Goal: Transaction & Acquisition: Purchase product/service

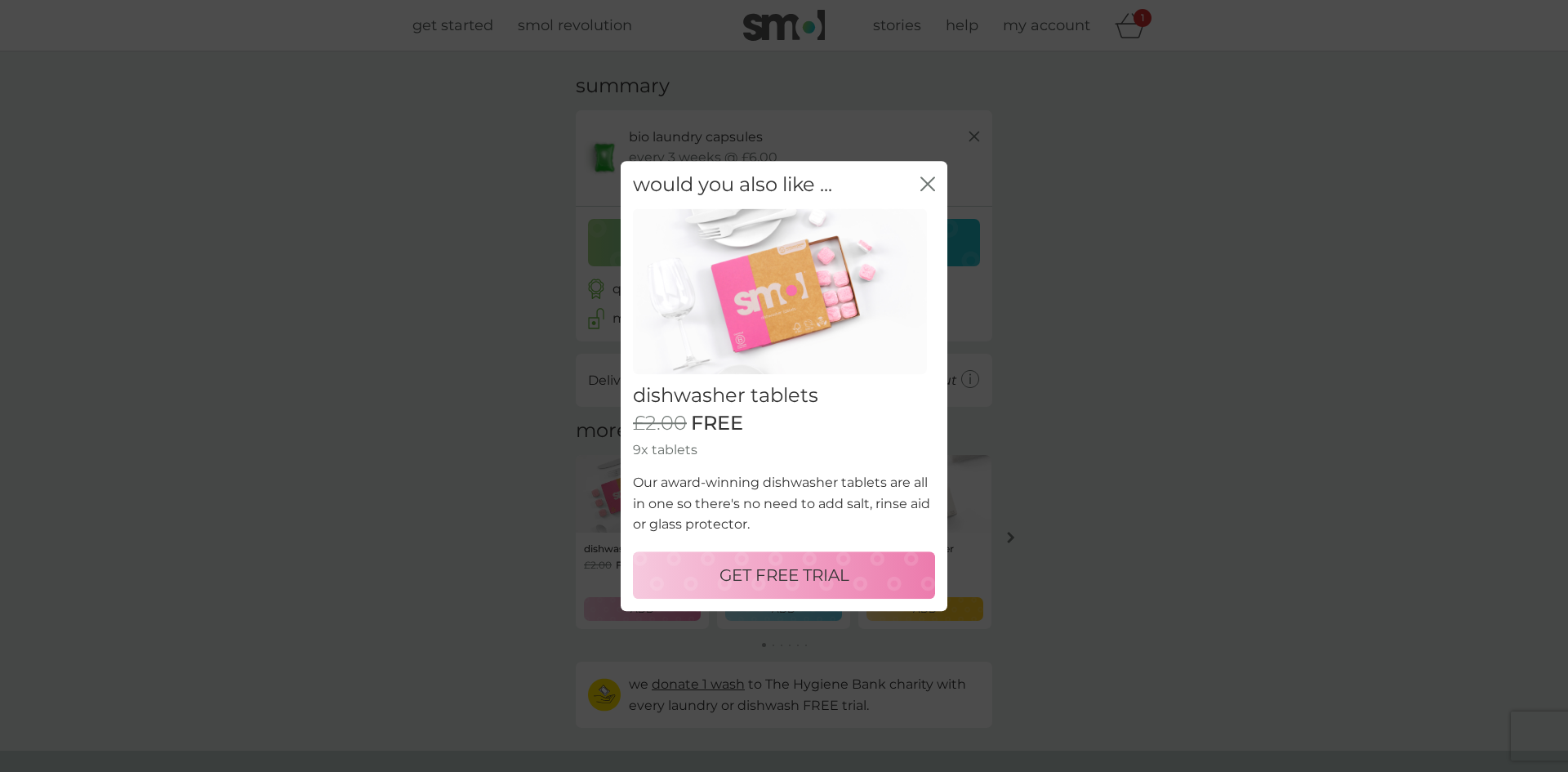
click at [856, 582] on div "GET FREE TRIAL" at bounding box center [784, 575] width 269 height 27
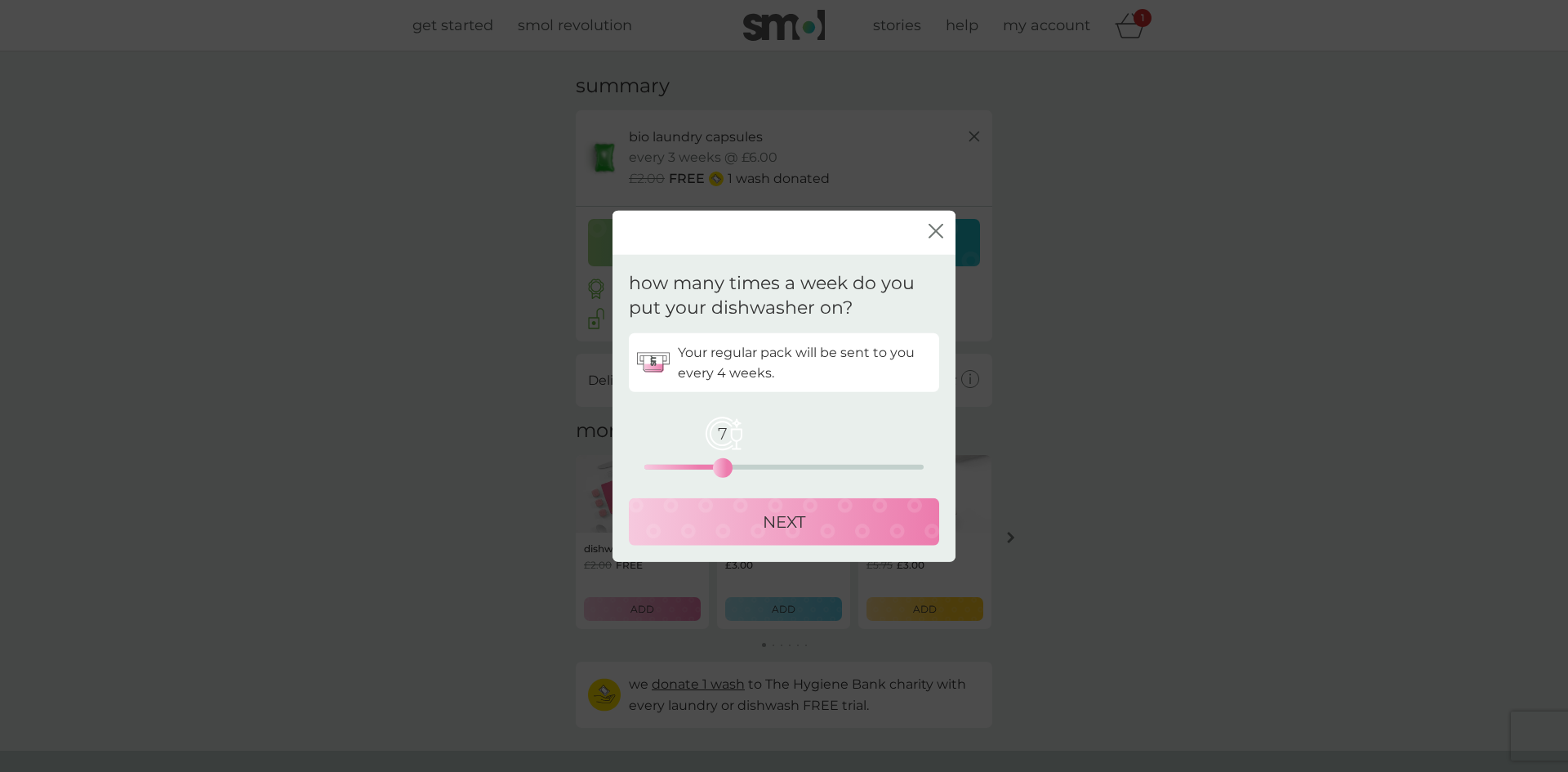
drag, startPoint x: 650, startPoint y: 468, endPoint x: 722, endPoint y: 473, distance: 72.2
click at [722, 471] on div "7" at bounding box center [722, 468] width 6 height 6
click at [751, 528] on div "NEXT" at bounding box center [784, 522] width 278 height 27
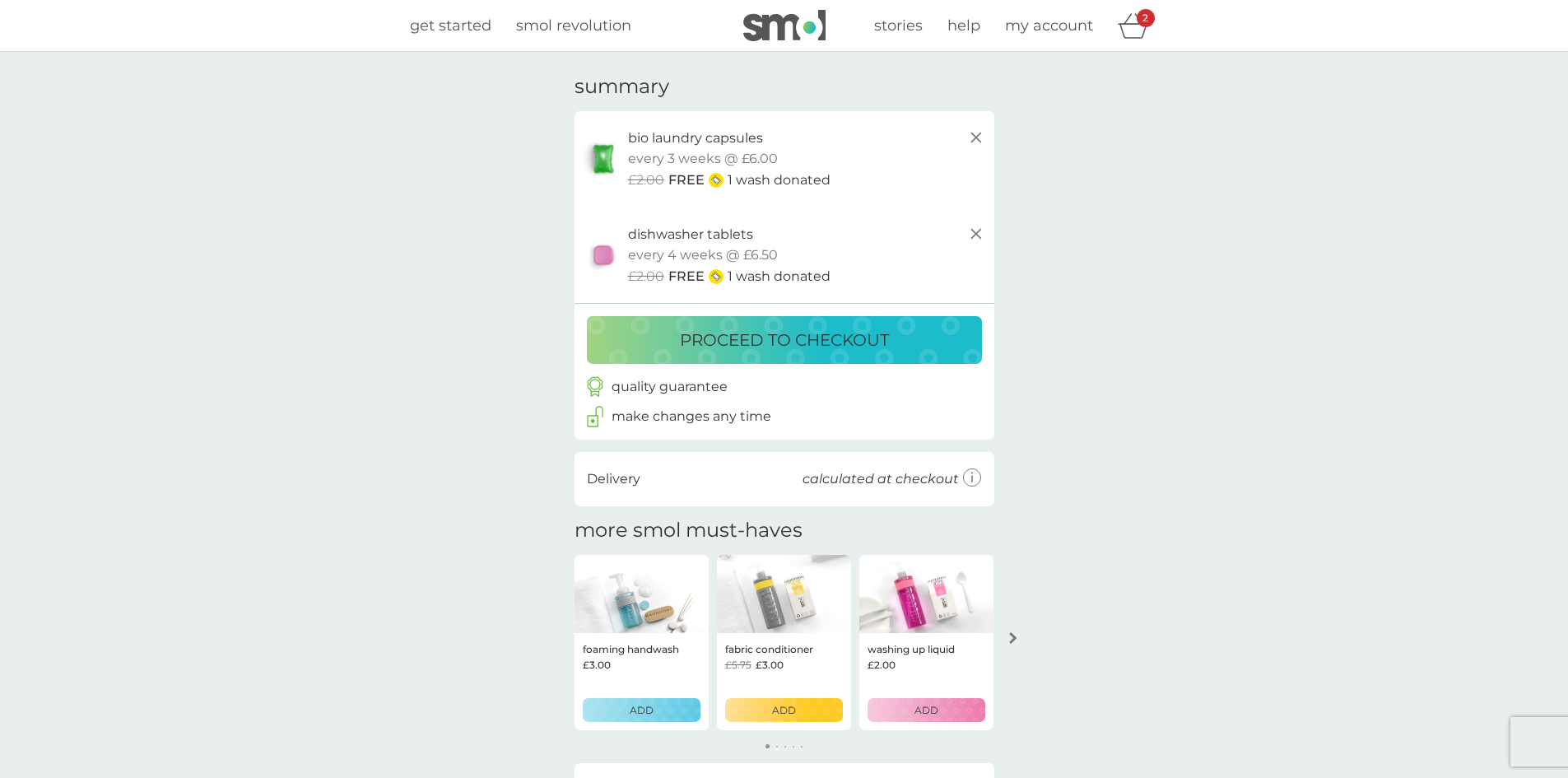
click at [738, 343] on p "proceed to checkout" at bounding box center [784, 340] width 209 height 27
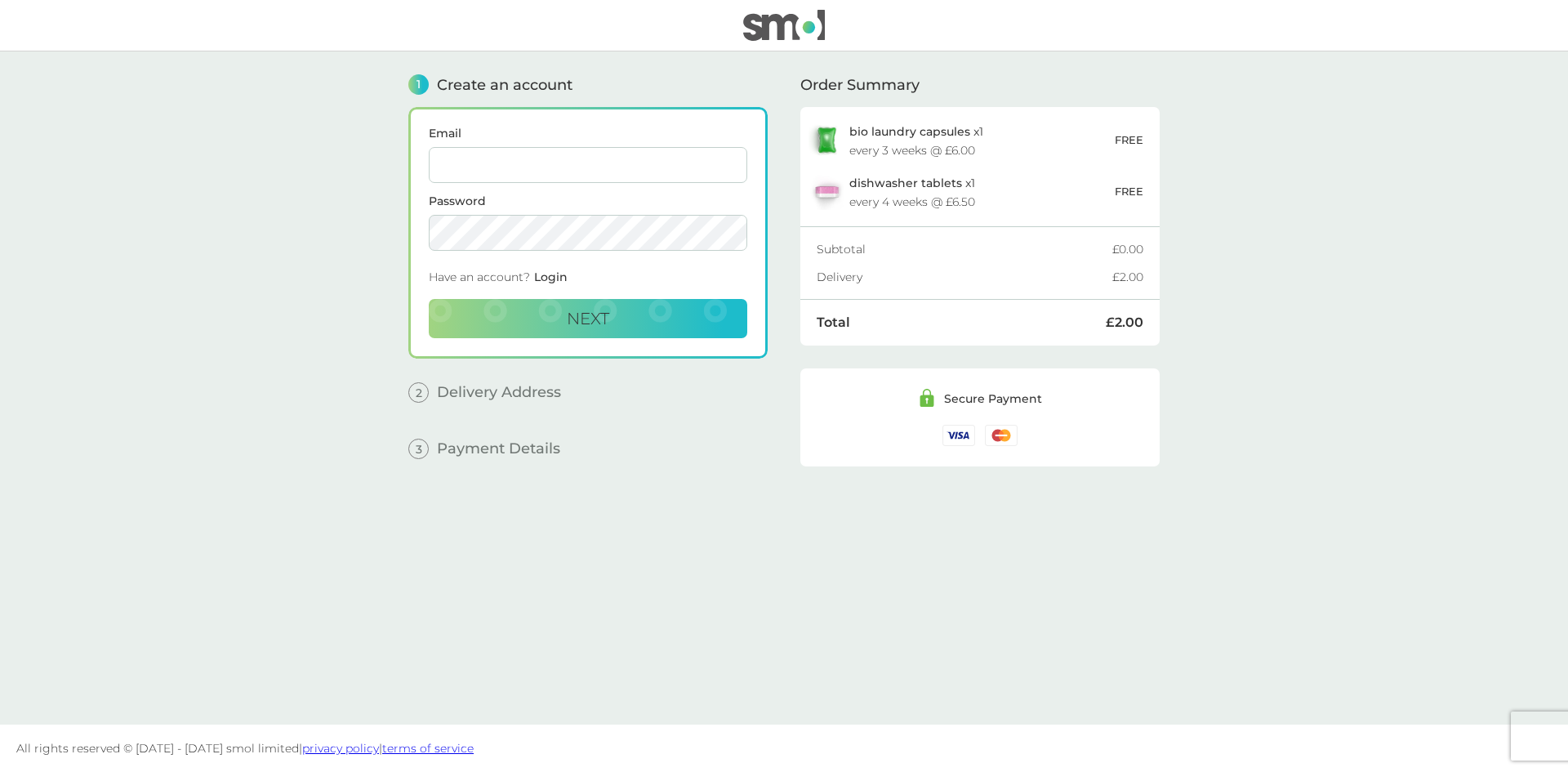
paste input "[EMAIL_ADDRESS][DOMAIN_NAME]"
type input "[EMAIL_ADDRESS][DOMAIN_NAME]"
drag, startPoint x: 634, startPoint y: 316, endPoint x: 641, endPoint y: 323, distance: 9.9
click at [636, 317] on button "Next" at bounding box center [587, 318] width 318 height 39
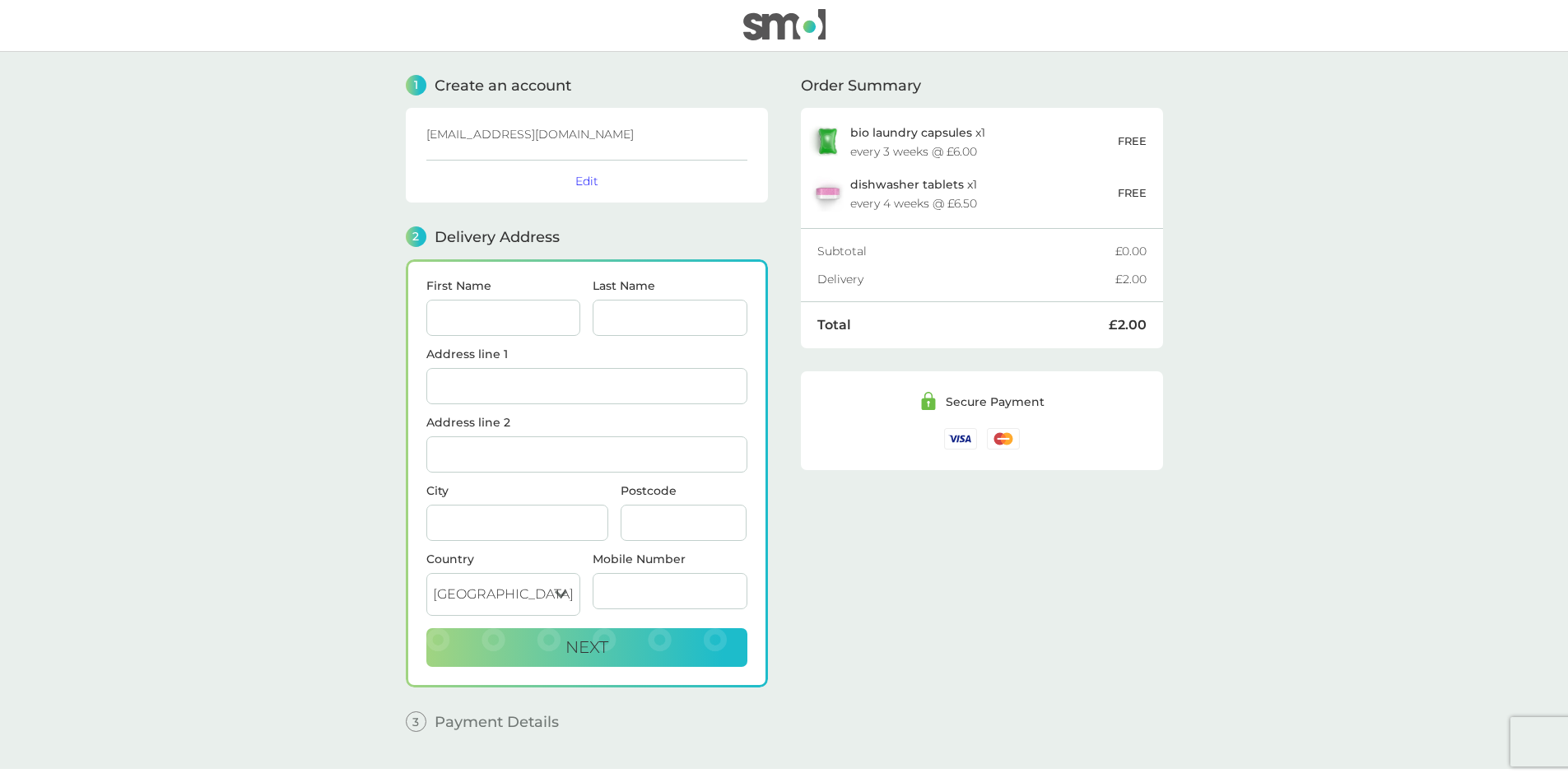
scroll to position [39, 0]
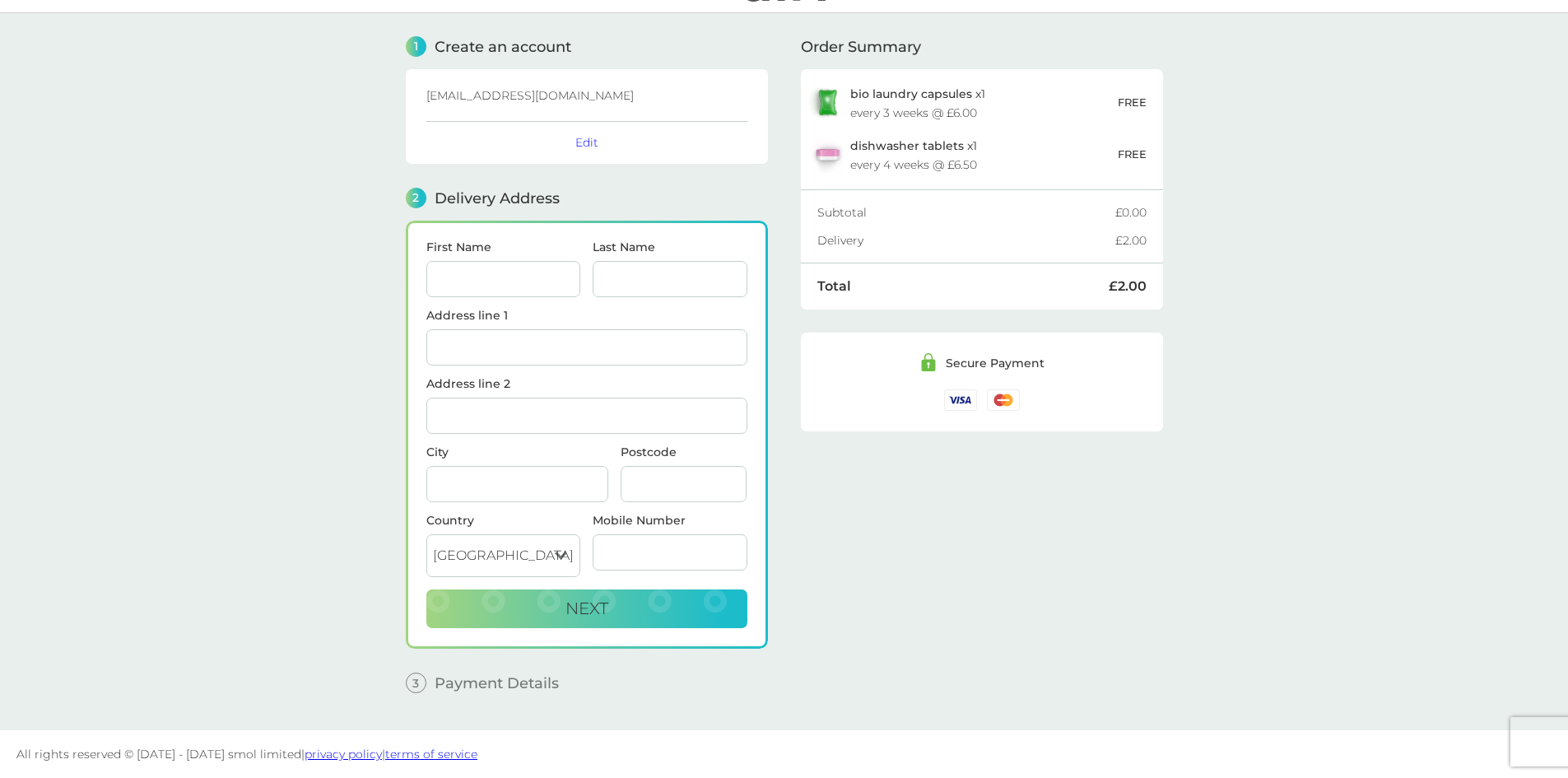
click at [484, 276] on input "First Name" at bounding box center [503, 278] width 154 height 36
type input "Gemma"
click at [644, 289] on input "Last Name" at bounding box center [669, 278] width 154 height 36
type input "[PERSON_NAME]"
click at [644, 337] on input "Address line 1" at bounding box center [586, 346] width 321 height 36
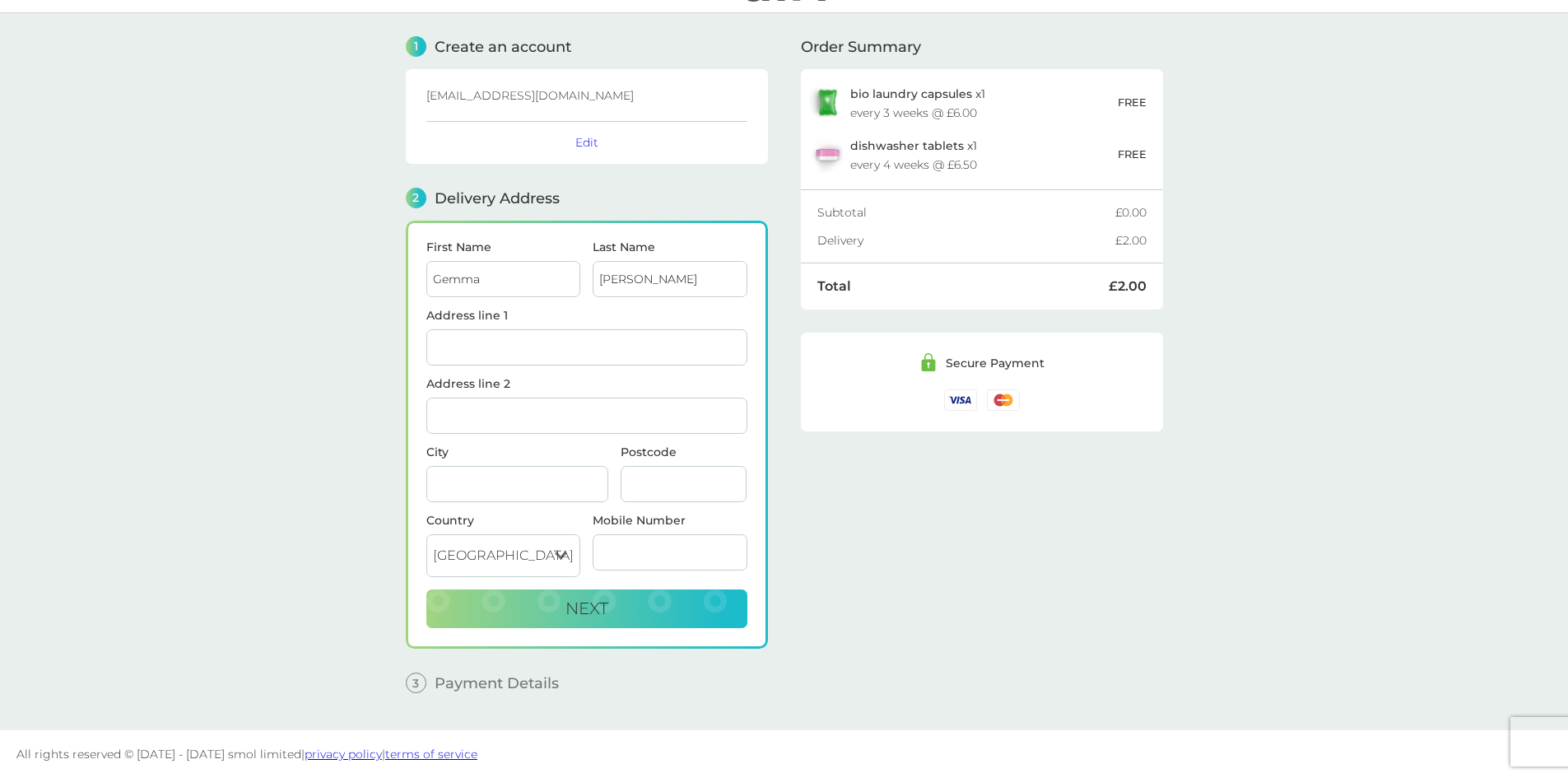
type input "5 [PERSON_NAME][GEOGRAPHIC_DATA]"
type input "Cullingworth"
type input "Bradford"
type input "BD13 5FE"
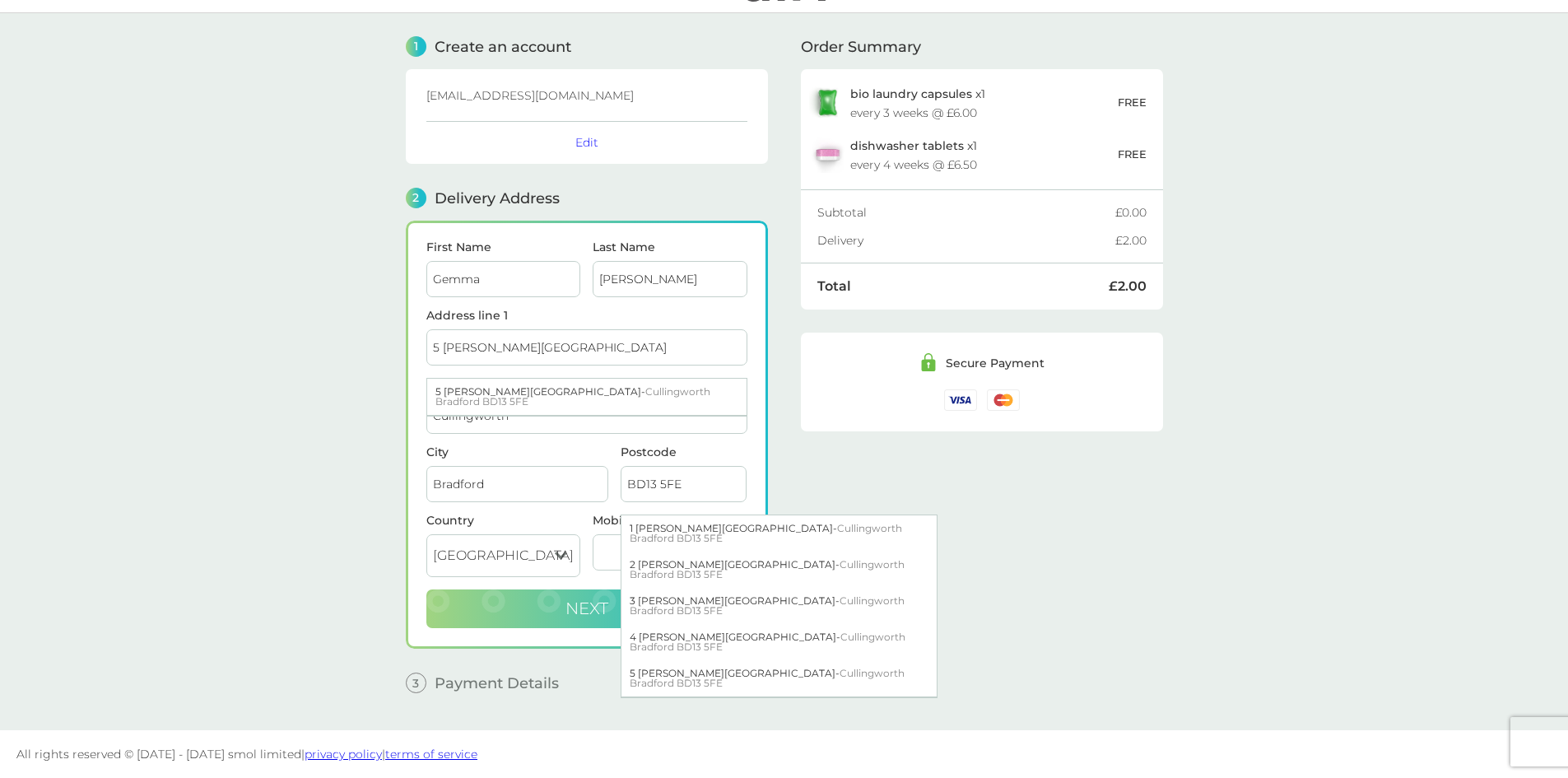
click at [607, 600] on span "Next" at bounding box center [587, 608] width 43 height 19
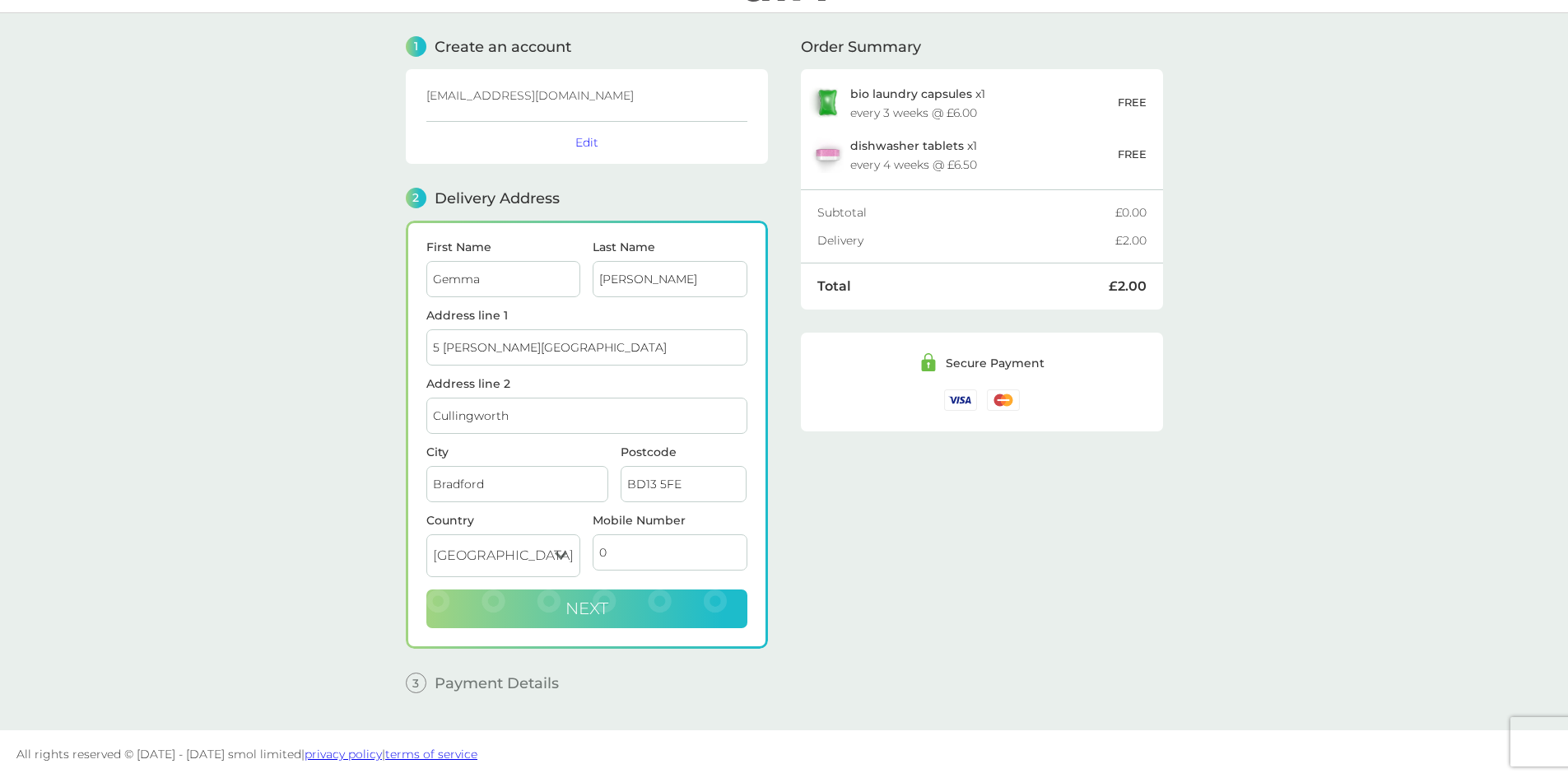
type input "0"
click at [644, 611] on button "Next" at bounding box center [586, 609] width 321 height 40
checkbox input "true"
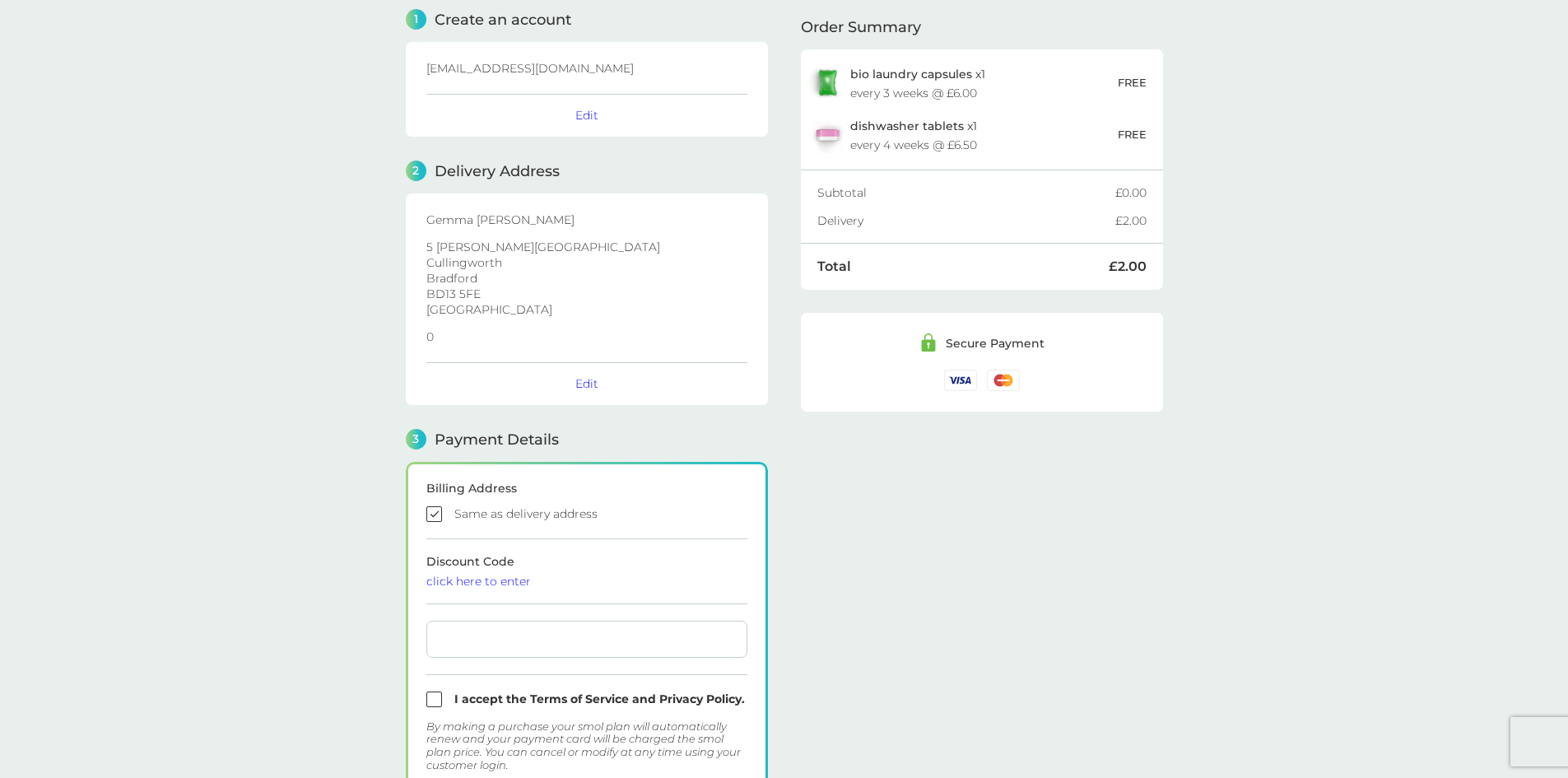
scroll to position [0, 0]
